Goal: Navigation & Orientation: Go to known website

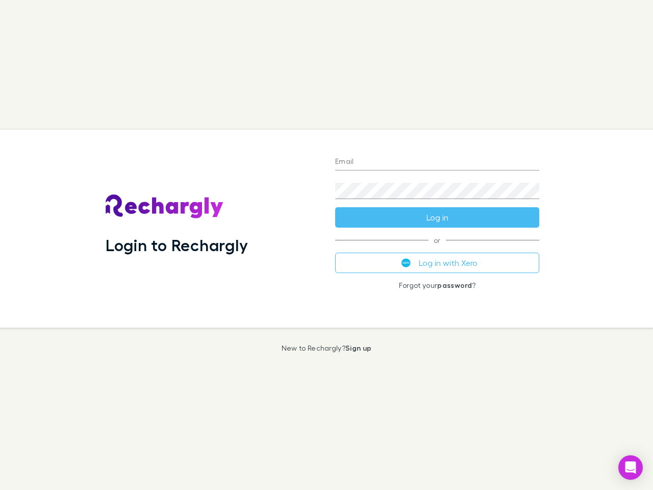
click at [326, 245] on div "Login to Rechargly" at bounding box center [211, 229] width 229 height 198
click at [437, 162] on input "Email" at bounding box center [437, 162] width 204 height 16
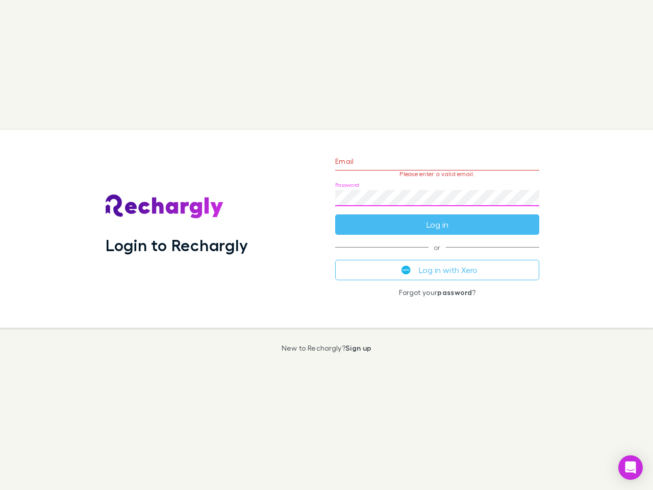
click at [437, 217] on form "Email Please enter a valid email. Password Log in" at bounding box center [437, 190] width 204 height 89
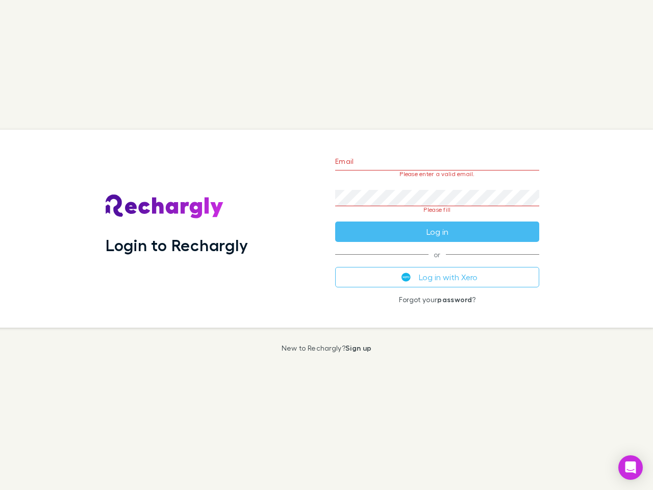
click at [437, 263] on div "Email Please enter a valid email. Password Please fill Log in or Log in with Xe…" at bounding box center [437, 229] width 220 height 198
click at [630, 467] on icon "Open Intercom Messenger" at bounding box center [630, 467] width 11 height 12
